Goal: Task Accomplishment & Management: Manage account settings

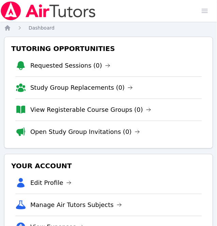
click at [38, 15] on img at bounding box center [48, 10] width 96 height 19
click at [44, 184] on link "Edit Profile" at bounding box center [50, 183] width 41 height 10
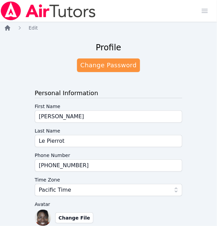
click at [9, 24] on icon "Breadcrumb" at bounding box center [7, 27] width 7 height 7
